Goal: Browse casually: Explore the website without a specific task or goal

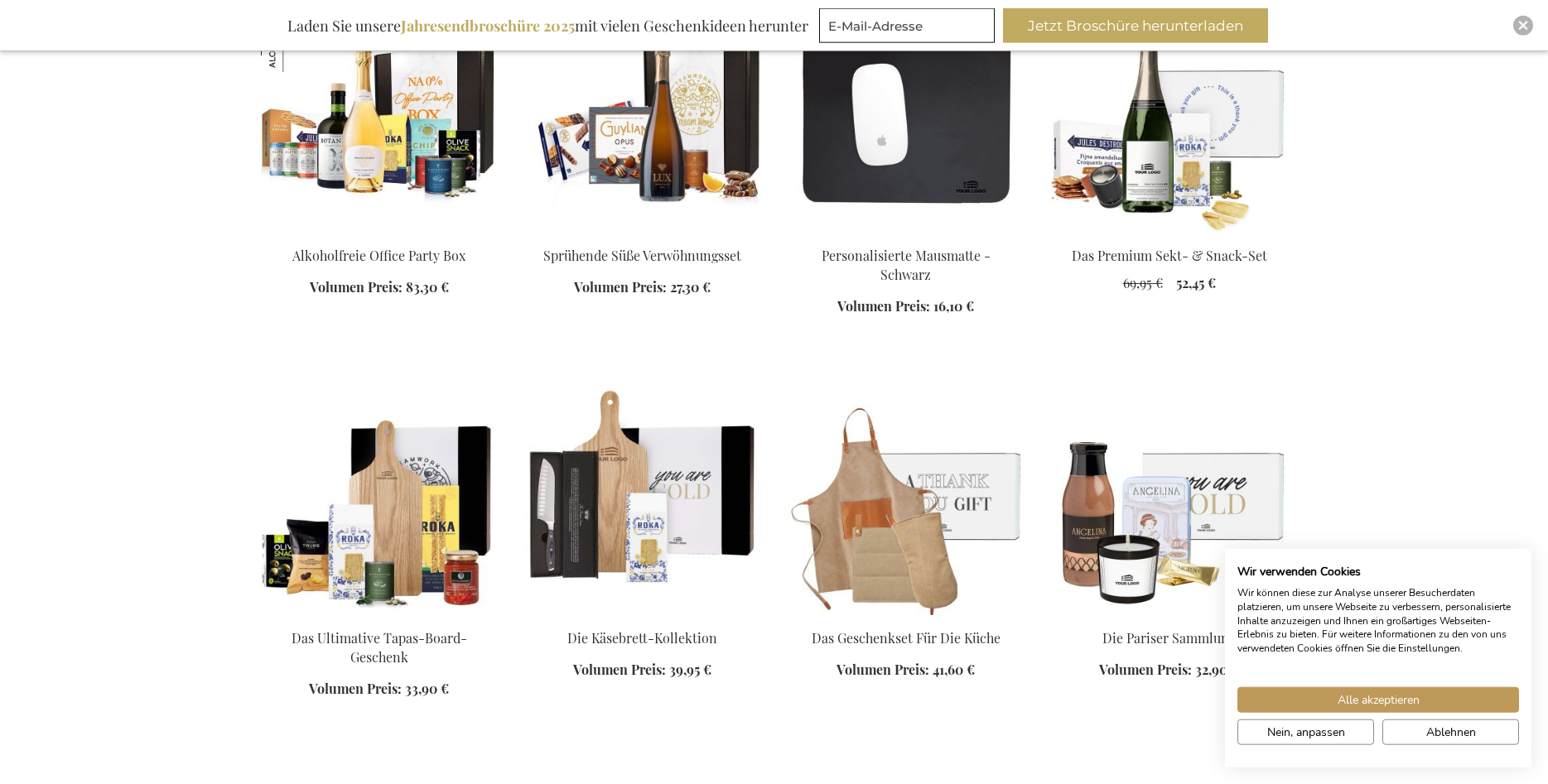
scroll to position [1858, 0]
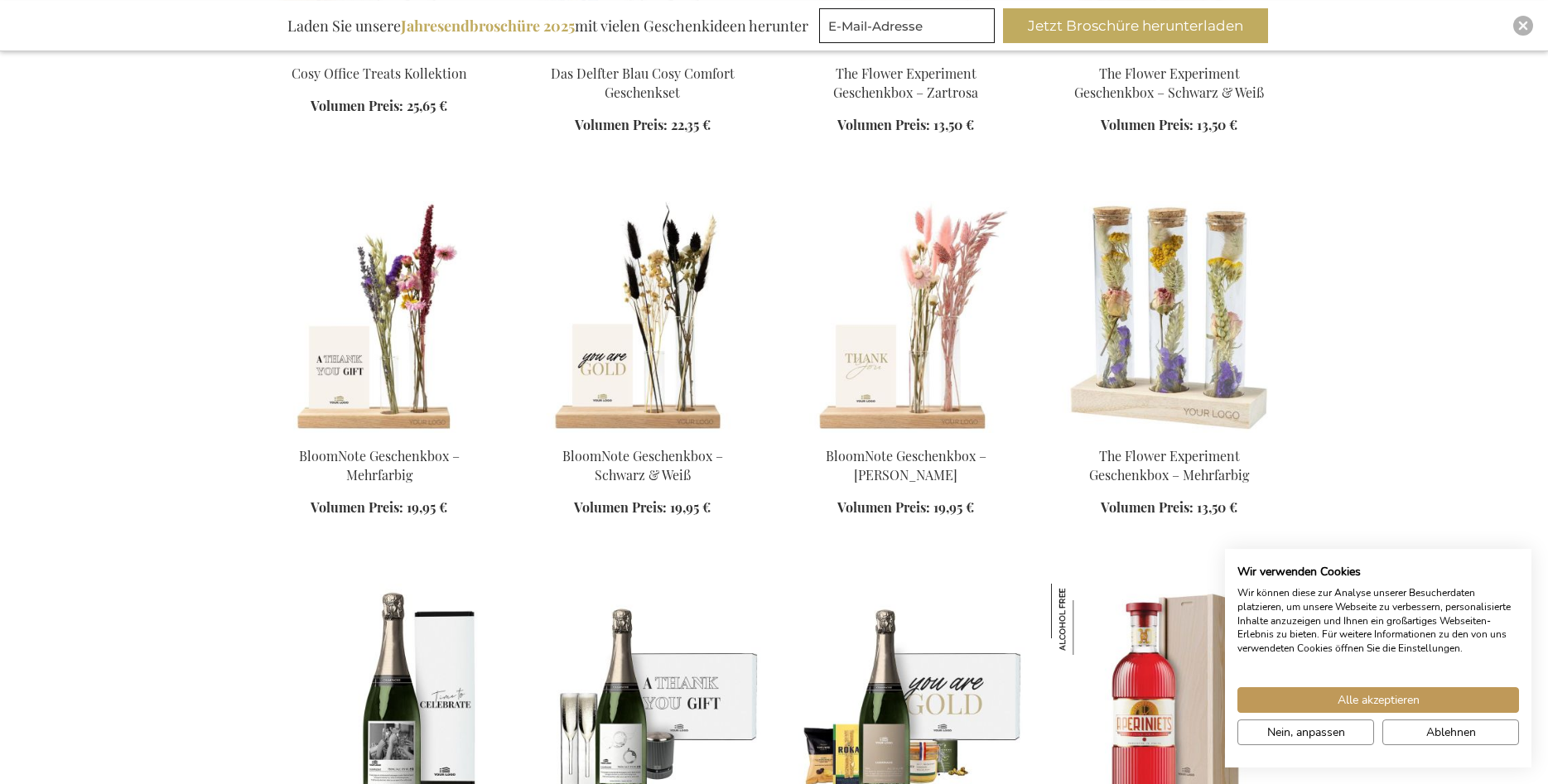
scroll to position [3294, 0]
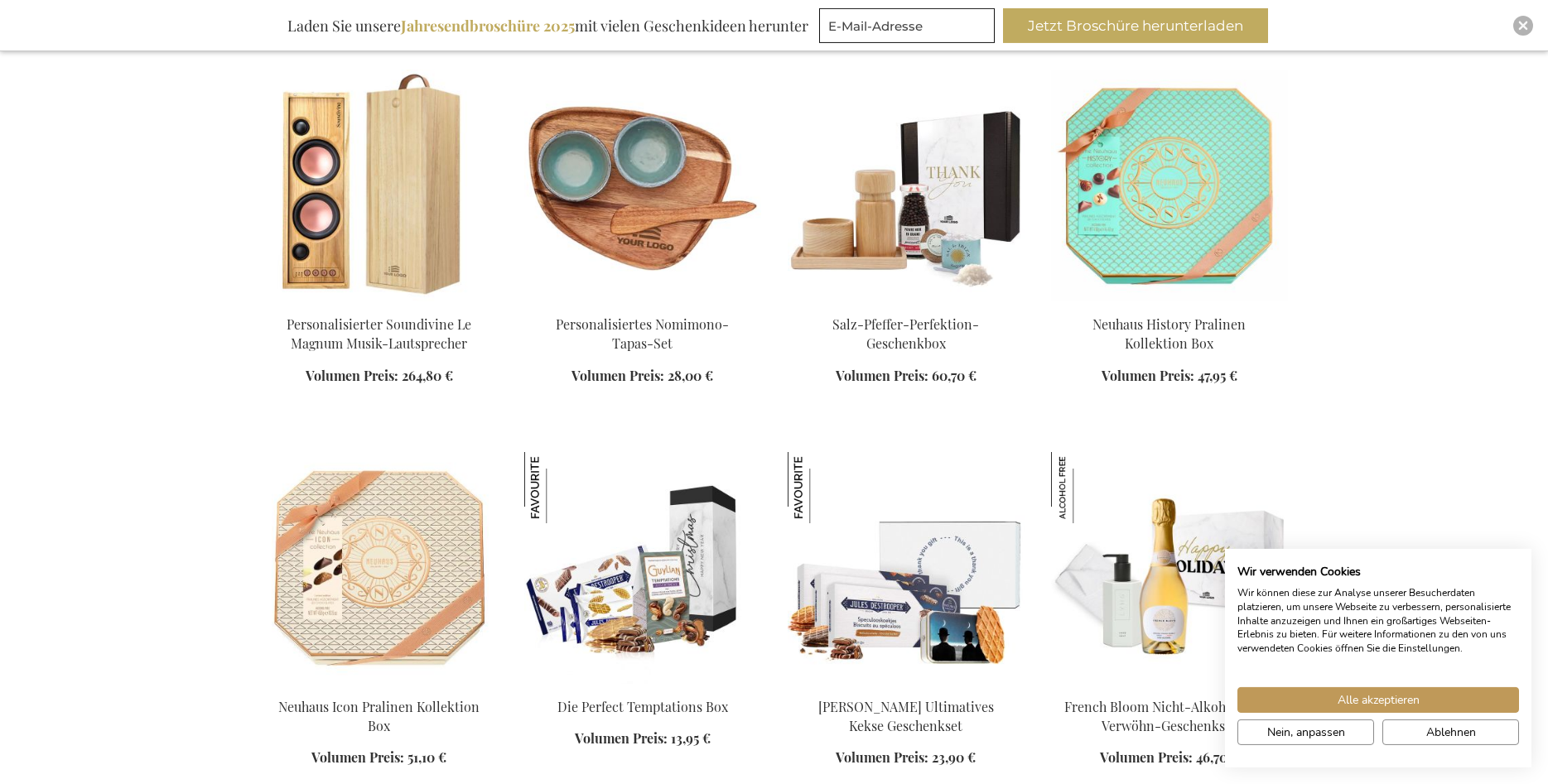
scroll to position [5490, 0]
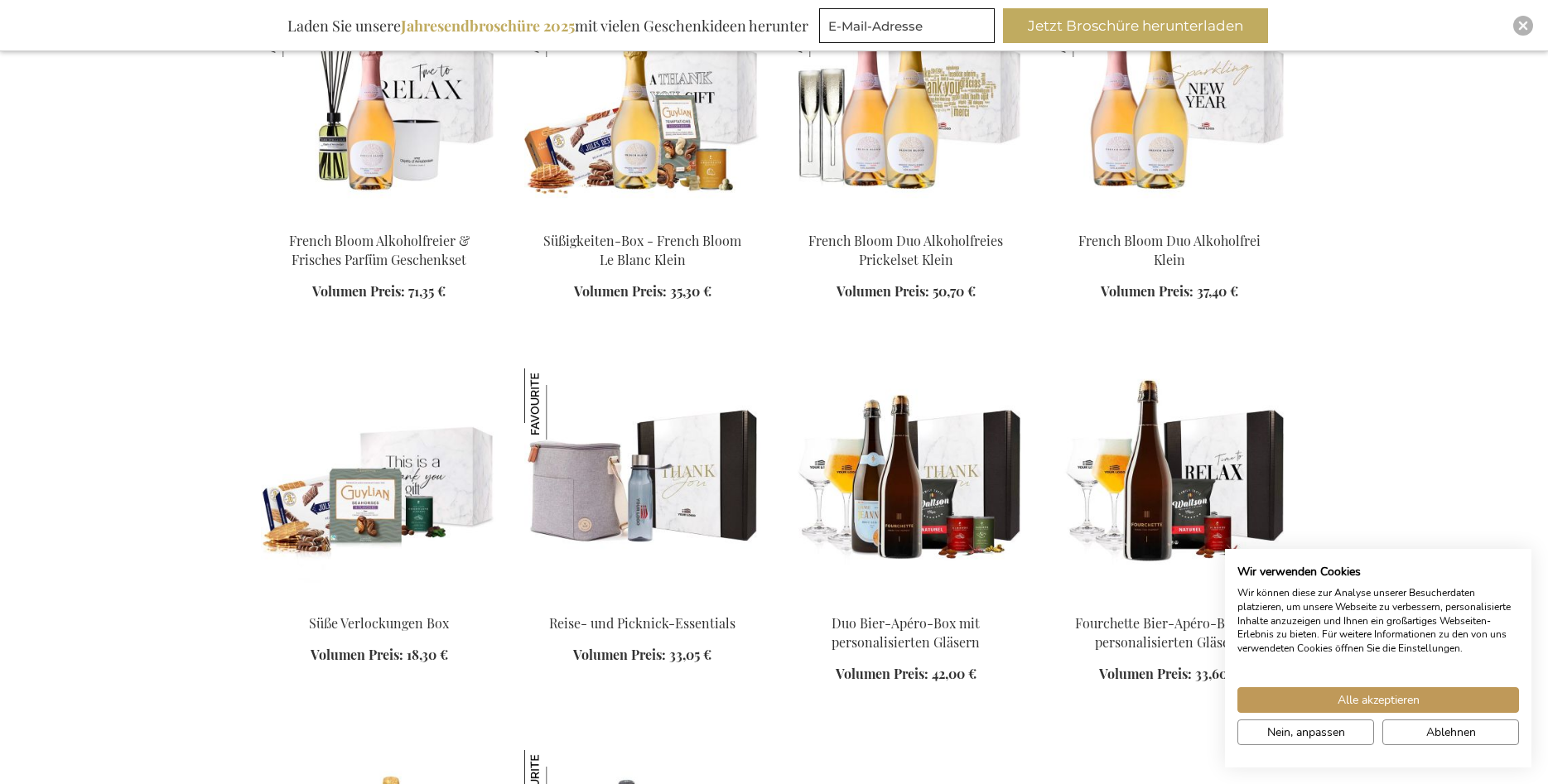
scroll to position [6672, 0]
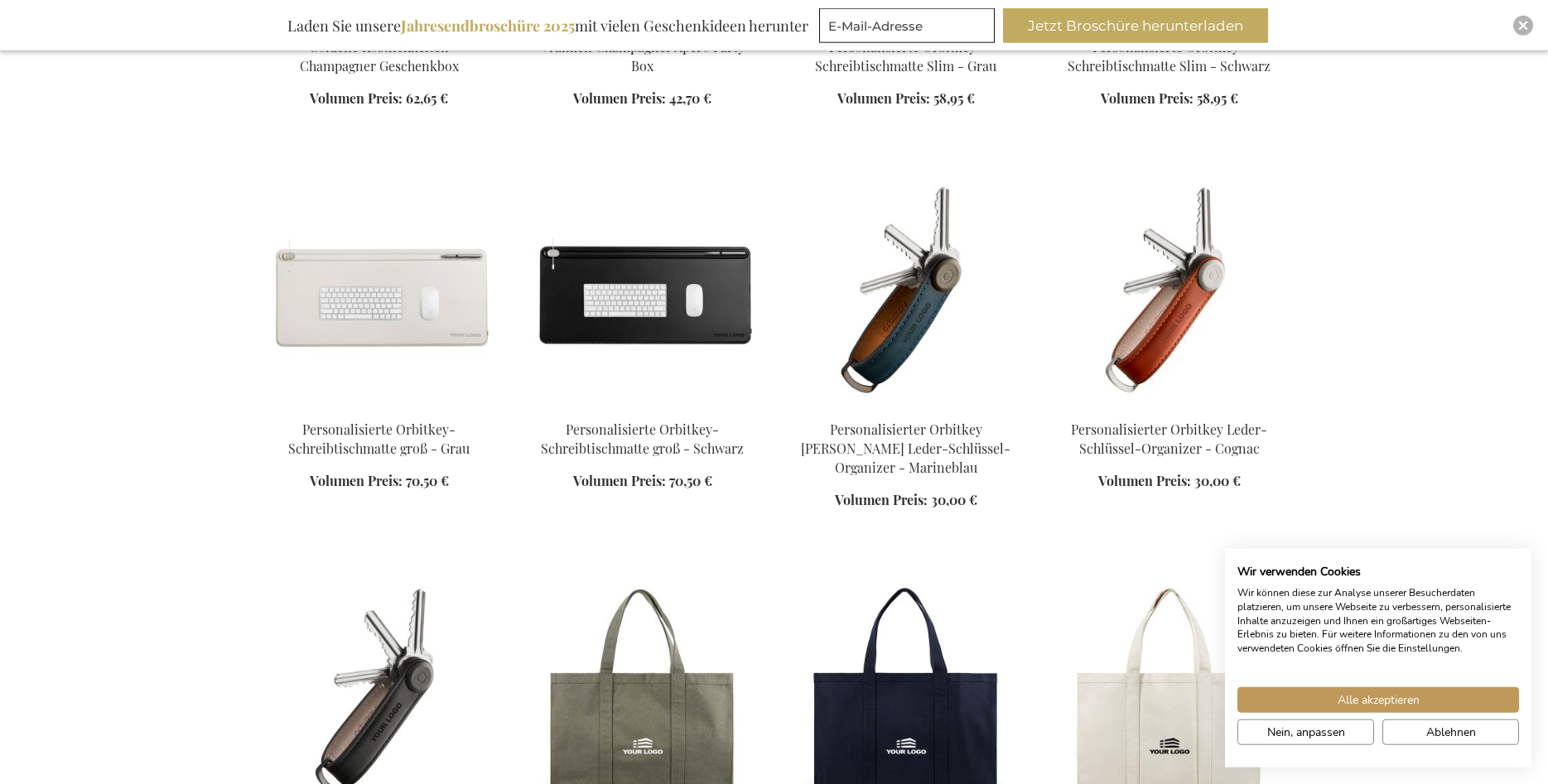
scroll to position [7432, 0]
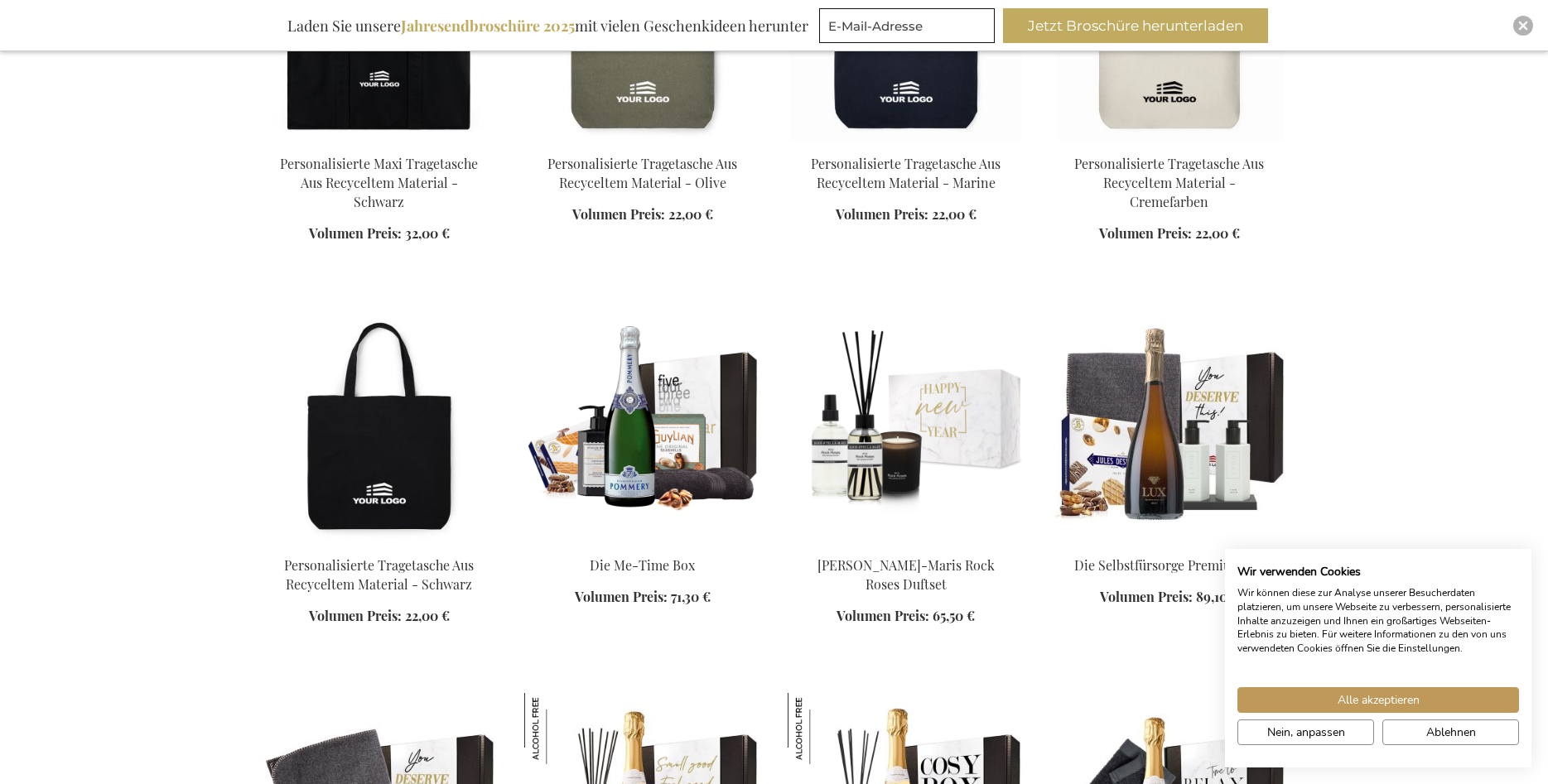
scroll to position [8614, 0]
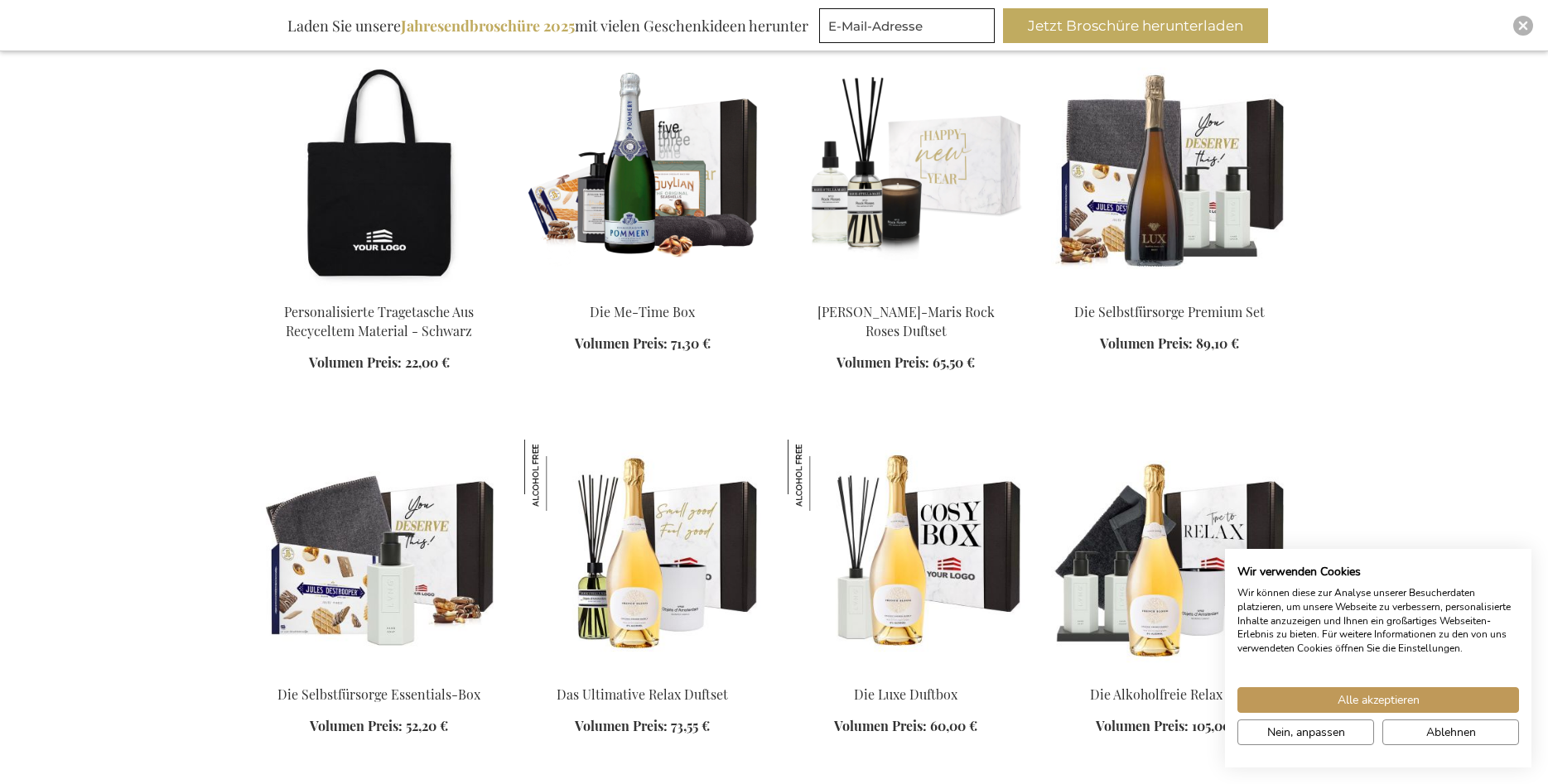
scroll to position [9121, 0]
